Goal: Task Accomplishment & Management: Use online tool/utility

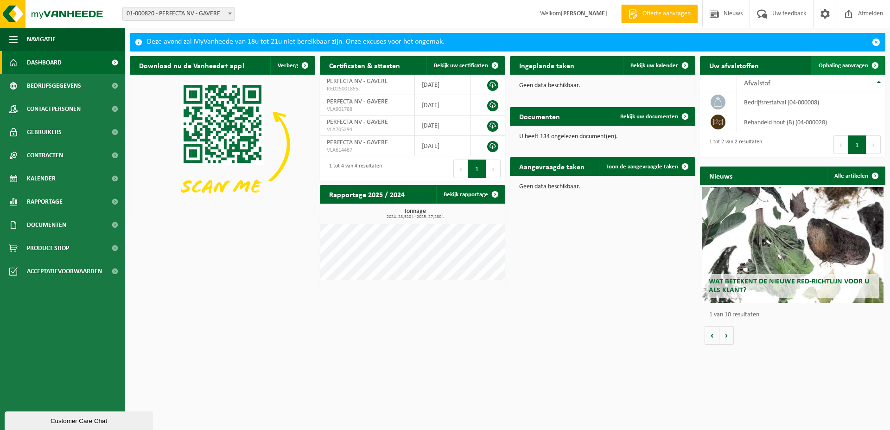
click at [852, 65] on span "Ophaling aanvragen" at bounding box center [844, 66] width 50 height 6
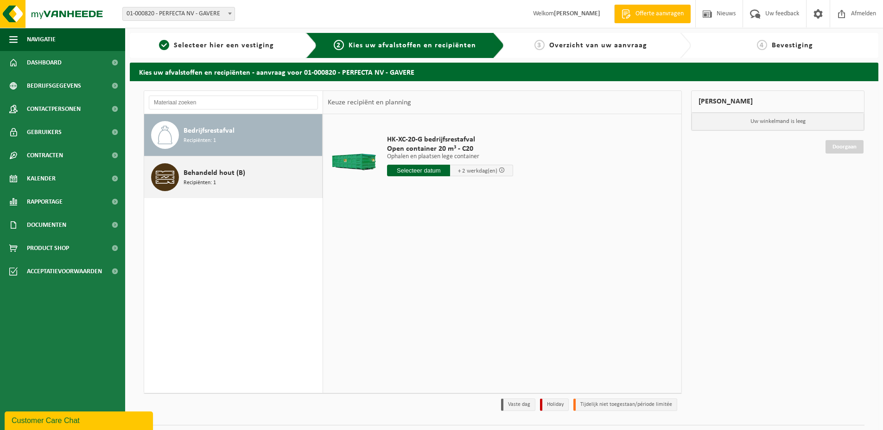
click at [196, 178] on span "Behandeld hout (B)" at bounding box center [215, 172] width 62 height 11
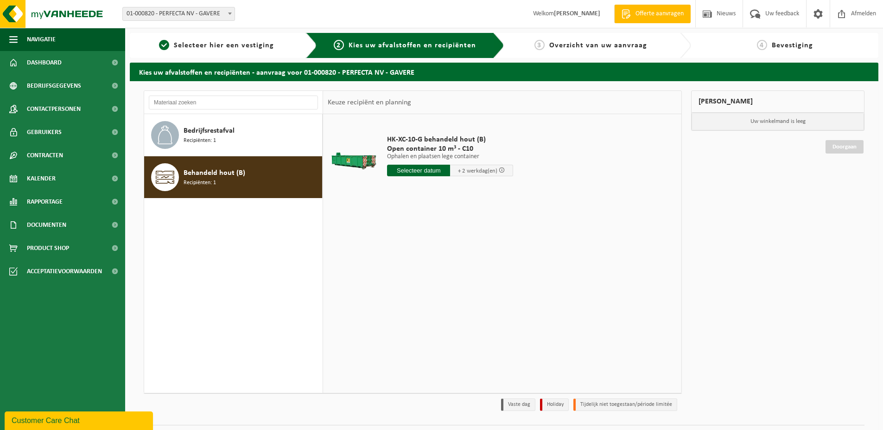
click at [420, 171] on input "text" at bounding box center [418, 171] width 63 height 12
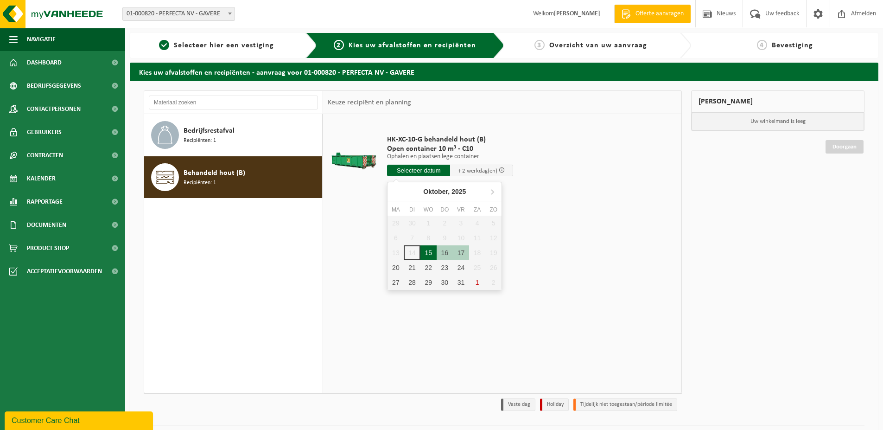
click at [429, 254] on div "15" at bounding box center [428, 252] width 16 height 15
type input "Van 2025-10-15"
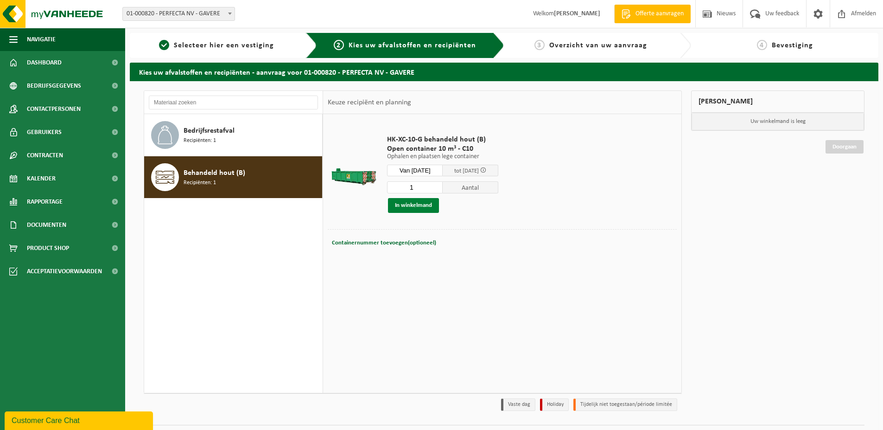
click at [423, 207] on button "In winkelmand" at bounding box center [413, 205] width 51 height 15
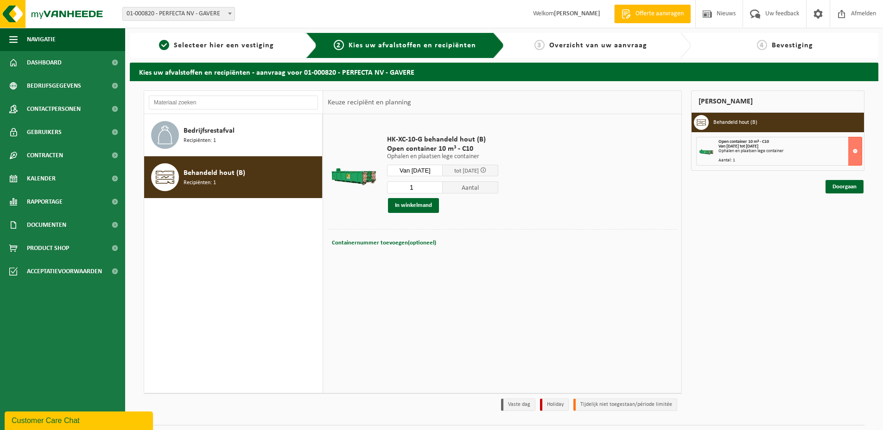
click at [570, 46] on span "Overzicht van uw aanvraag" at bounding box center [598, 45] width 98 height 7
click at [738, 158] on div "Open container 10 m³ - C10 Van 2025-10-15 tot 2025-10-17 Ophalen en plaatsen le…" at bounding box center [789, 151] width 143 height 23
click at [843, 187] on link "Doorgaan" at bounding box center [844, 186] width 38 height 13
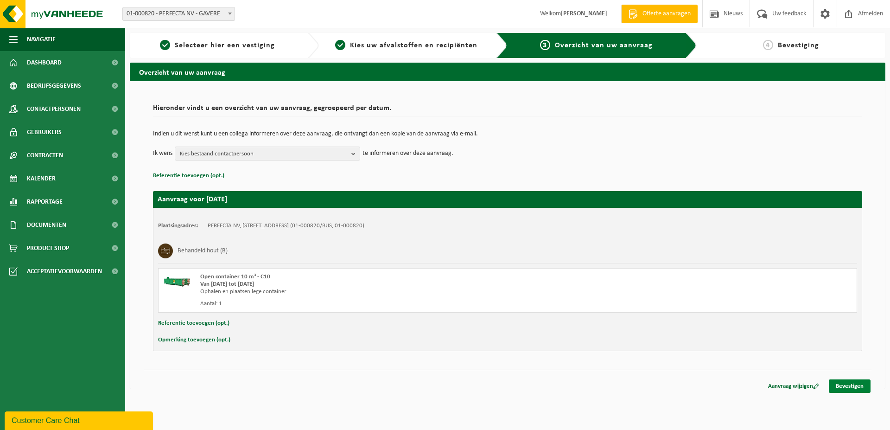
click at [848, 387] on link "Bevestigen" at bounding box center [850, 385] width 42 height 13
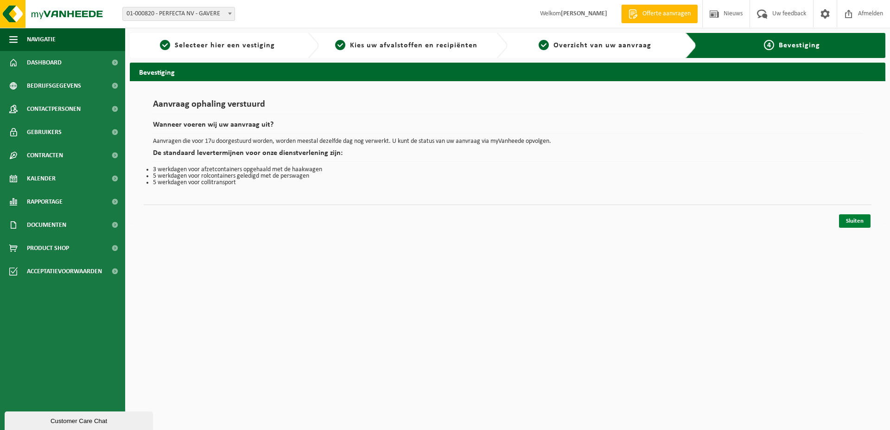
click at [858, 221] on link "Sluiten" at bounding box center [855, 220] width 32 height 13
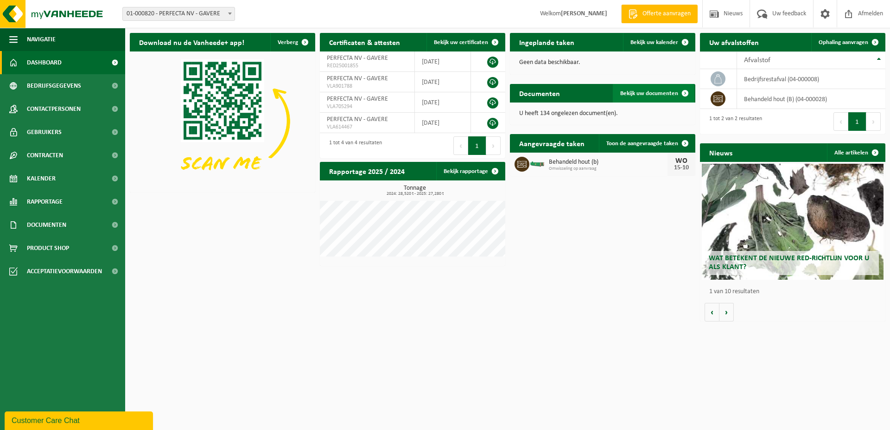
click at [641, 95] on span "Bekijk uw documenten" at bounding box center [649, 93] width 58 height 6
